Goal: Find specific page/section: Find specific page/section

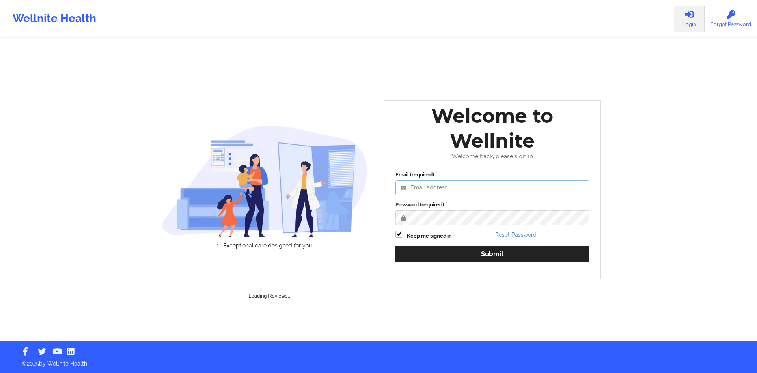
type input "[PERSON_NAME][EMAIL_ADDRESS][DOMAIN_NAME]"
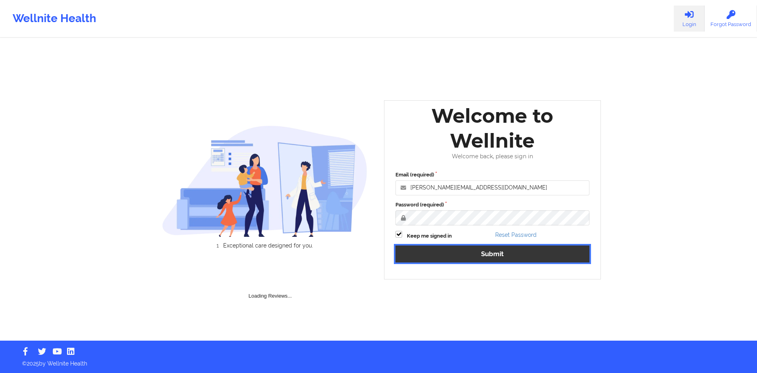
click at [413, 246] on button "Submit" at bounding box center [493, 253] width 194 height 17
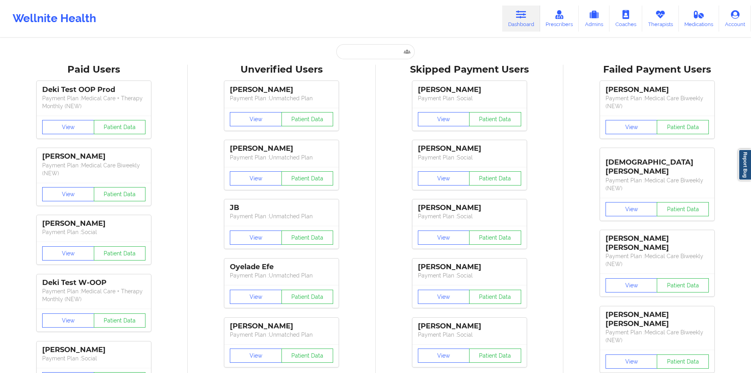
click at [527, 23] on link "Dashboard" at bounding box center [521, 19] width 38 height 26
click at [380, 55] on input "text" at bounding box center [375, 51] width 78 height 15
drag, startPoint x: 82, startPoint y: 96, endPoint x: 133, endPoint y: 102, distance: 51.3
click at [133, 102] on p "Payment Plan : Medical Care + Therapy Monthly (NEW)" at bounding box center [93, 102] width 103 height 16
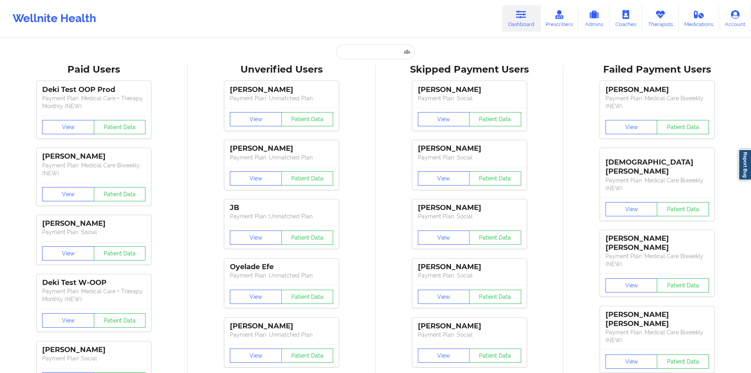
click at [125, 99] on p "Payment Plan : Medical Care + Therapy Monthly (NEW)" at bounding box center [93, 102] width 103 height 16
drag, startPoint x: 125, startPoint y: 99, endPoint x: 142, endPoint y: 102, distance: 16.9
click at [142, 102] on p "Payment Plan : Medical Care + Therapy Monthly (NEW)" at bounding box center [93, 102] width 103 height 16
click at [534, 9] on link "Dashboard" at bounding box center [521, 19] width 38 height 26
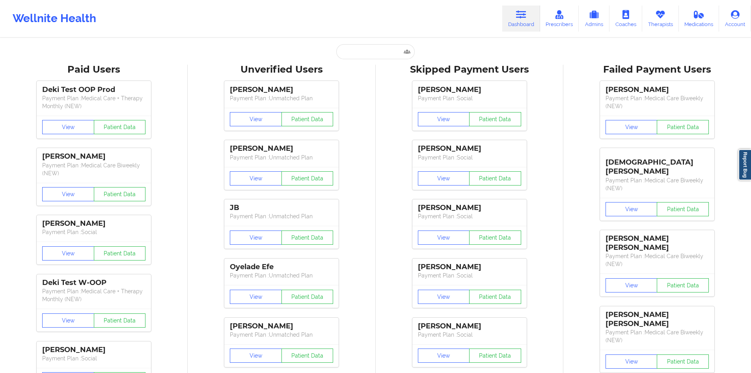
click at [86, 20] on div "Wellnite Health" at bounding box center [54, 19] width 109 height 32
click at [356, 50] on input "text" at bounding box center [375, 51] width 78 height 15
paste input "[EMAIL_ADDRESS][DOMAIN_NAME]"
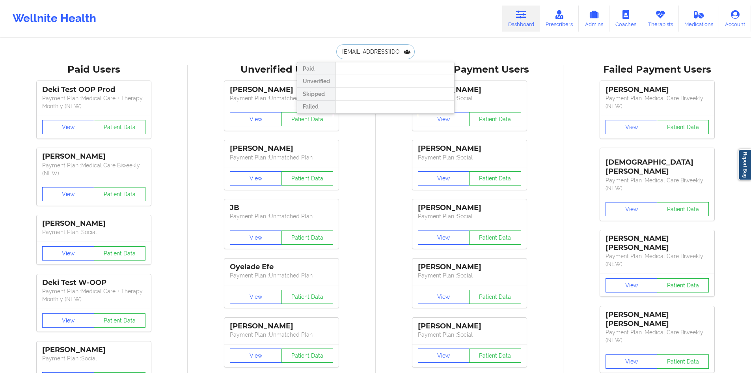
type input "[EMAIL_ADDRESS][DOMAIN_NAME]"
click at [371, 82] on div "[PERSON_NAME] - [EMAIL_ADDRESS][DOMAIN_NAME]" at bounding box center [395, 86] width 106 height 15
